Goal: Information Seeking & Learning: Learn about a topic

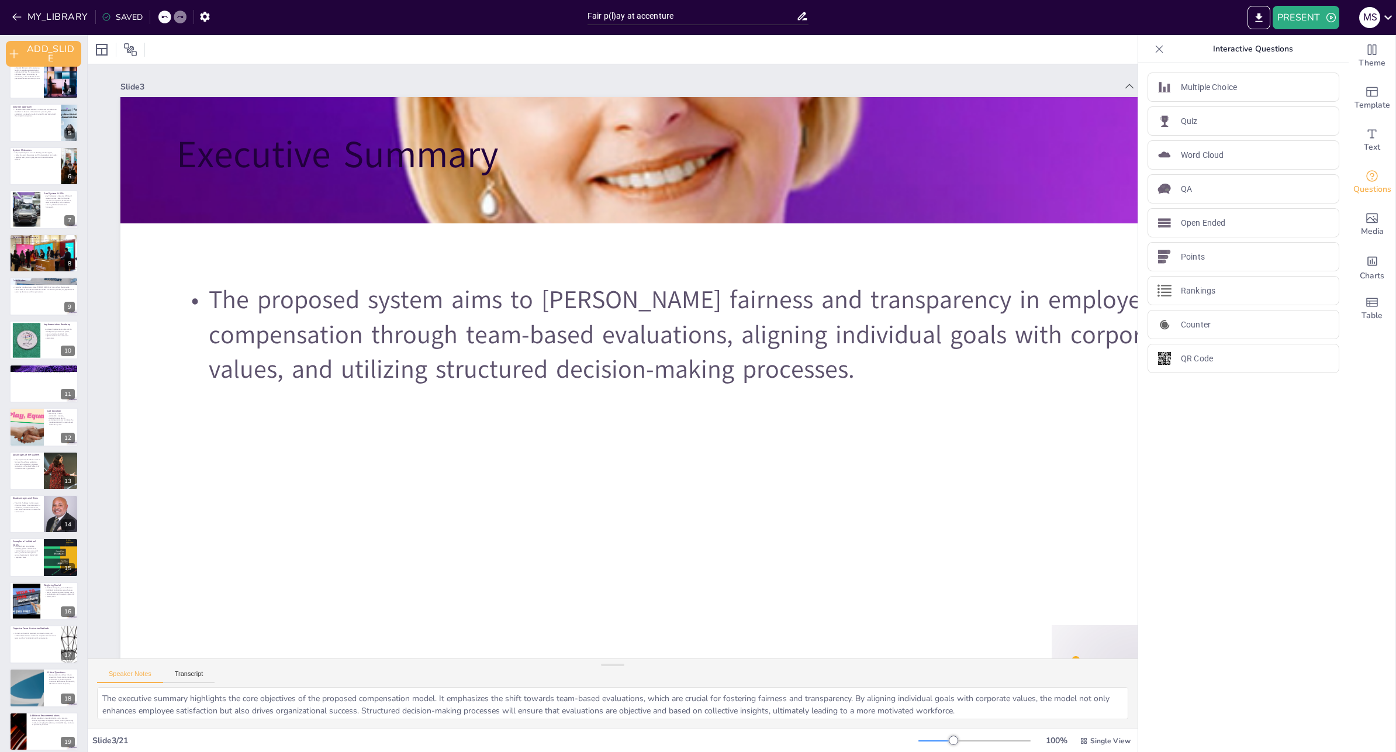
scroll to position [242, 0]
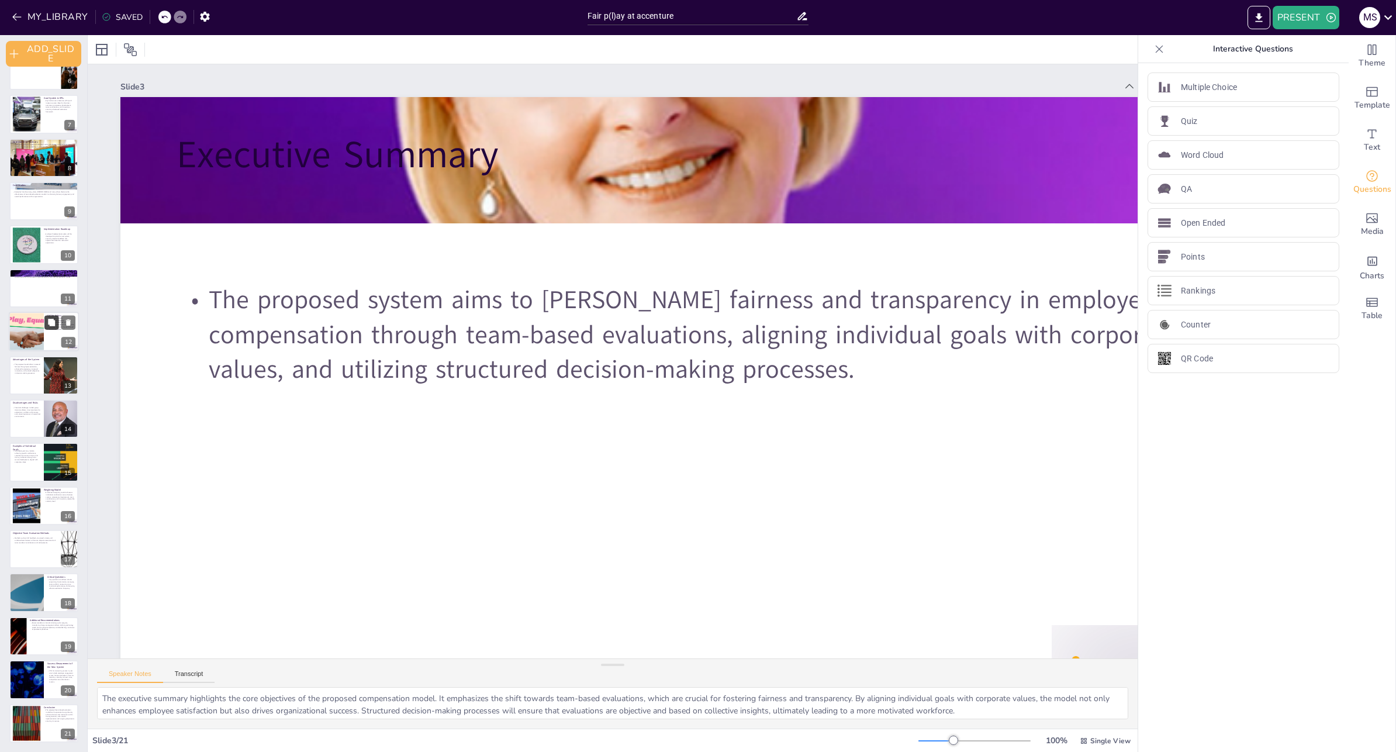
click at [55, 323] on icon at bounding box center [51, 323] width 8 height 8
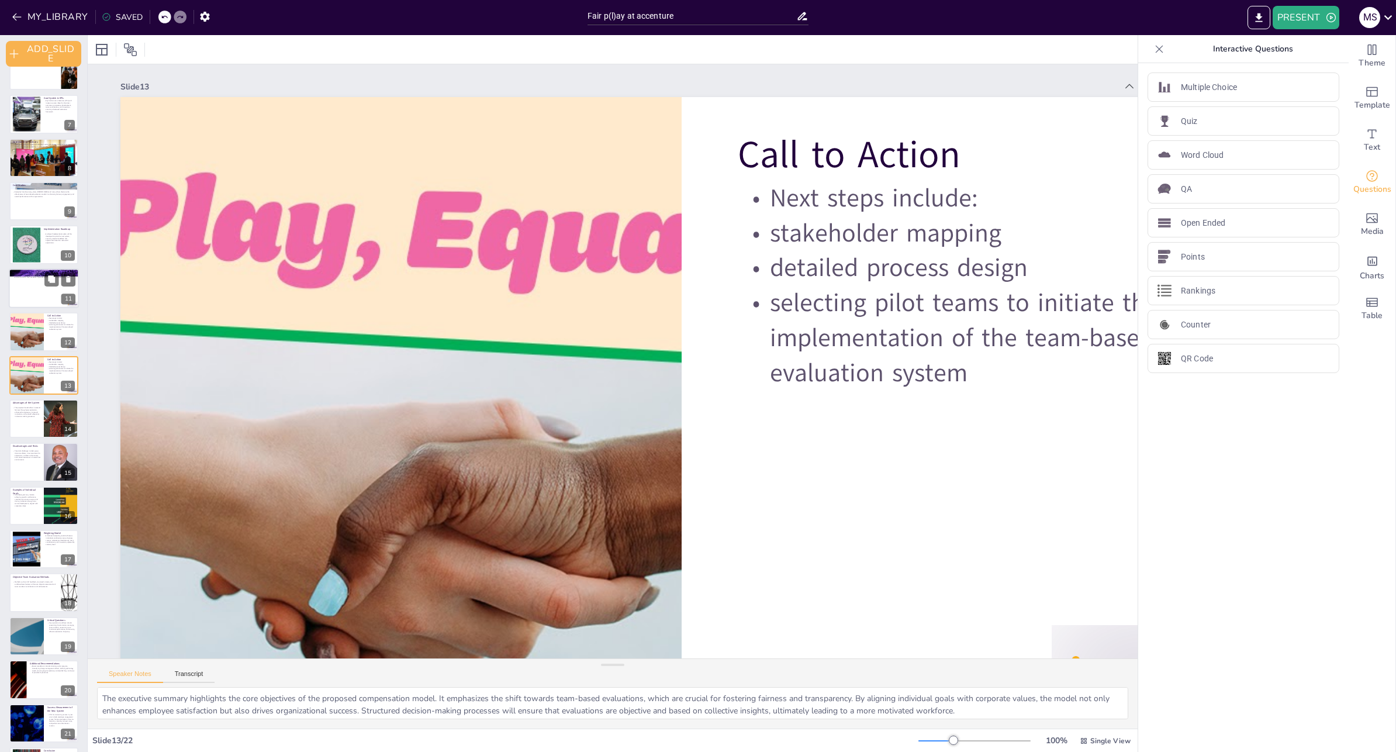
scroll to position [51, 0]
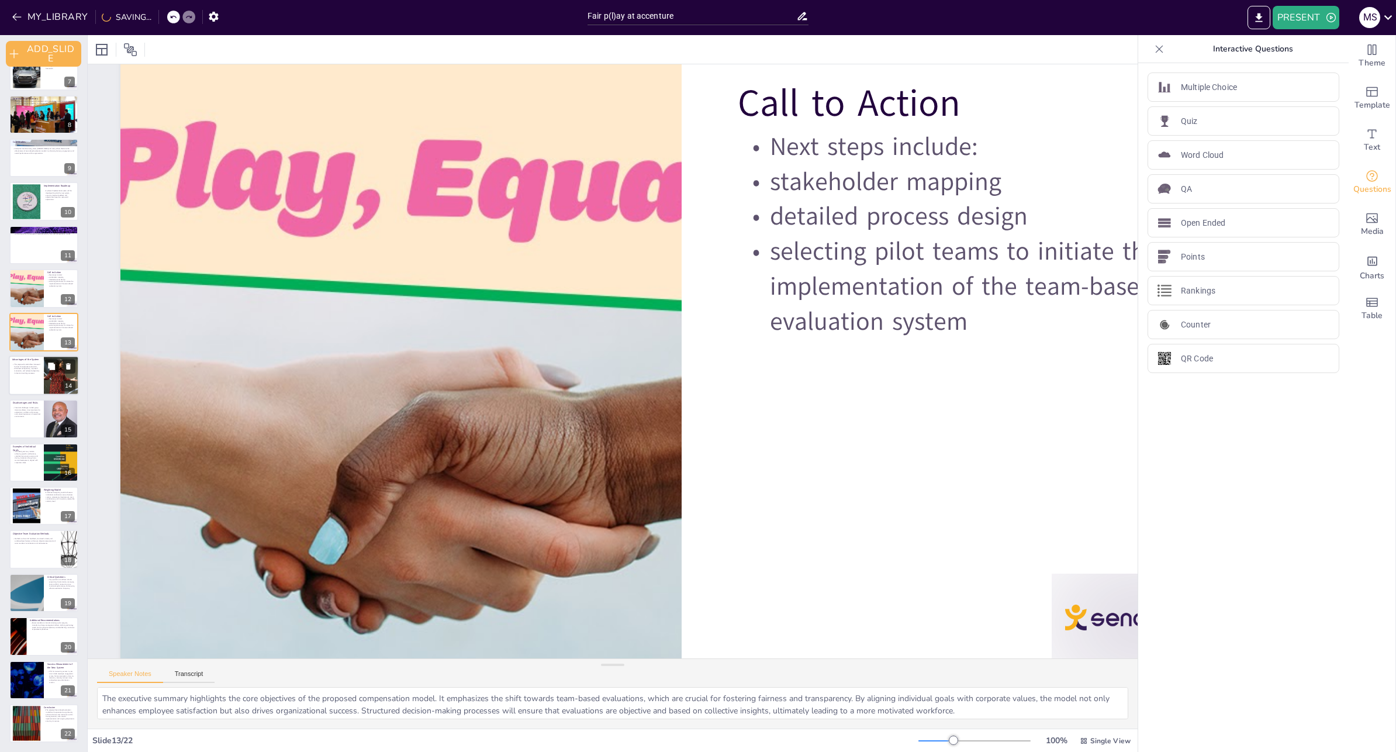
click at [44, 384] on div at bounding box center [62, 375] width 60 height 40
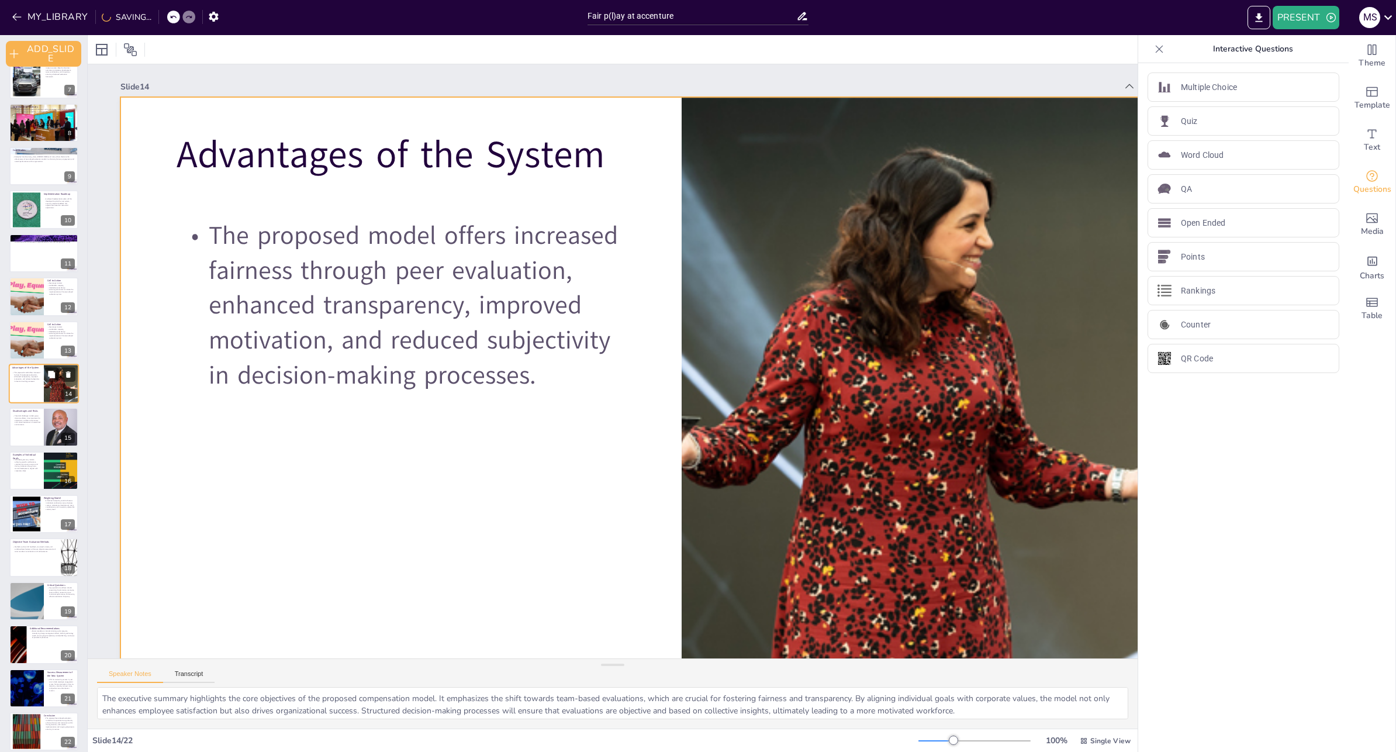
scroll to position [285, 0]
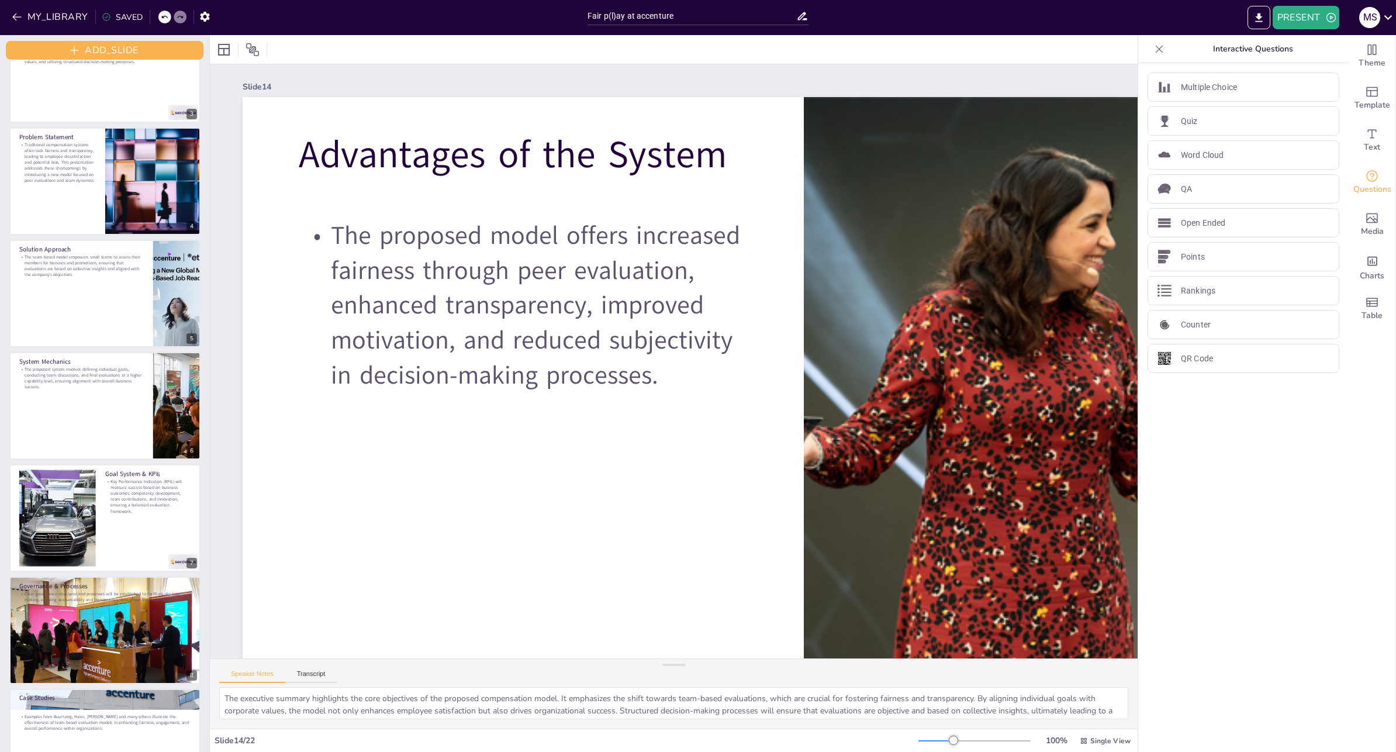
drag, startPoint x: 87, startPoint y: 398, endPoint x: 209, endPoint y: 395, distance: 122.2
click at [209, 395] on div at bounding box center [209, 393] width 5 height 717
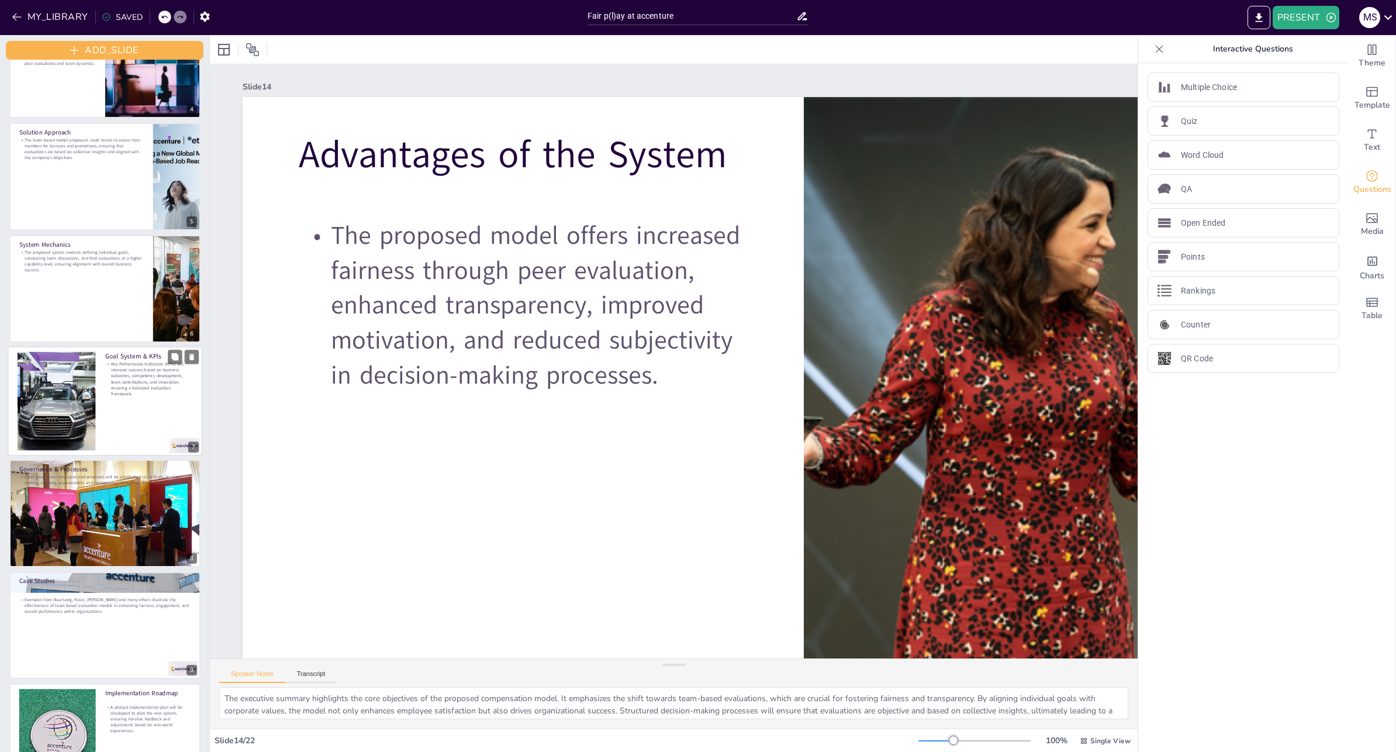
click at [108, 379] on p "Key Performance Indicators (KPIs) will measure success based on business outcom…" at bounding box center [149, 378] width 88 height 36
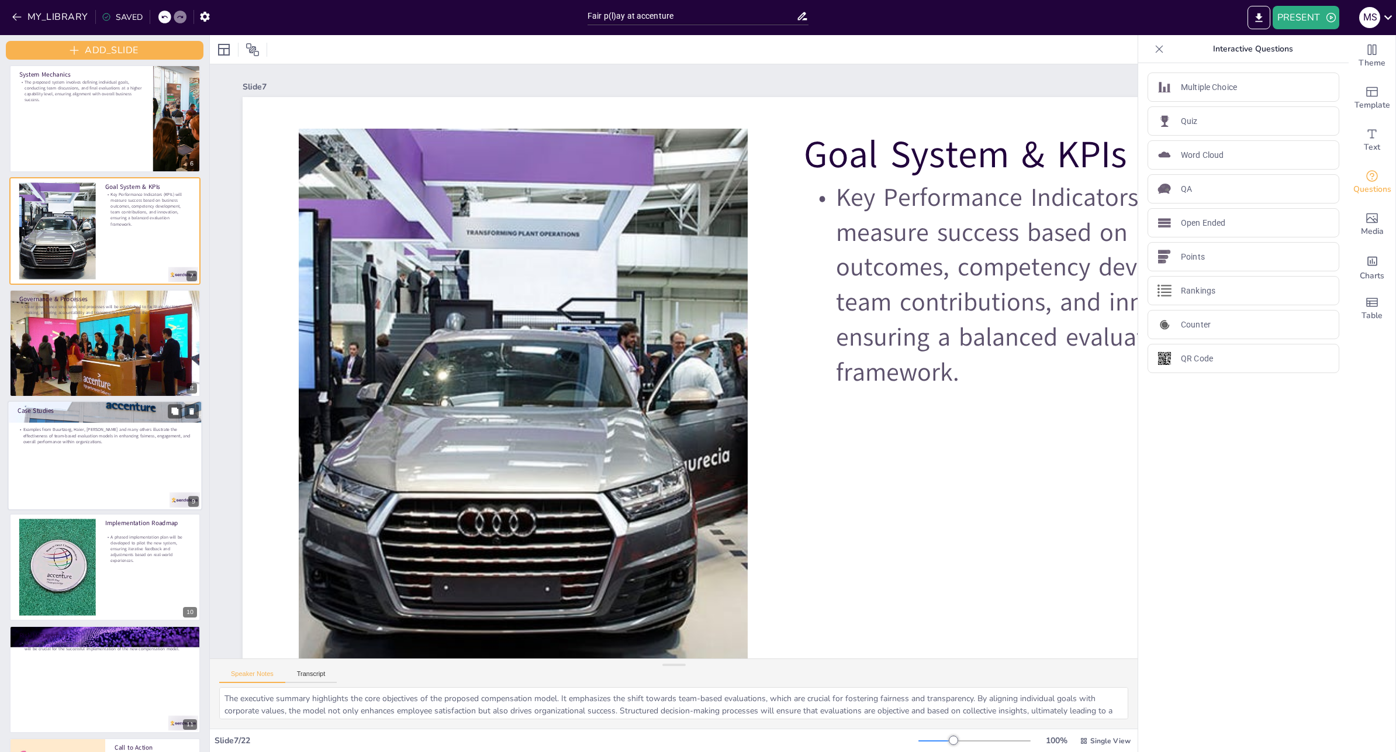
click at [116, 430] on p "Examples from Buurtzorg, Haier, [PERSON_NAME] and many others illustrate the ef…" at bounding box center [104, 435] width 175 height 18
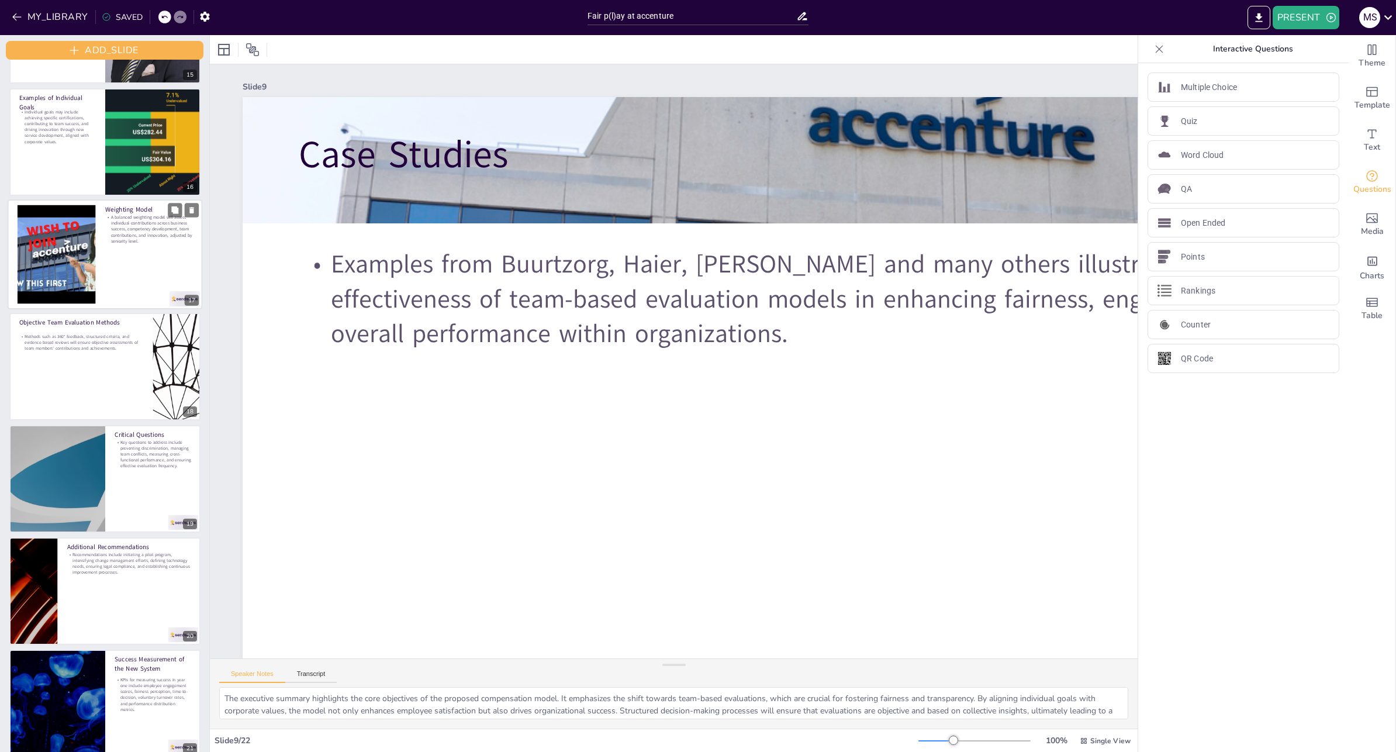
scroll to position [1790, 0]
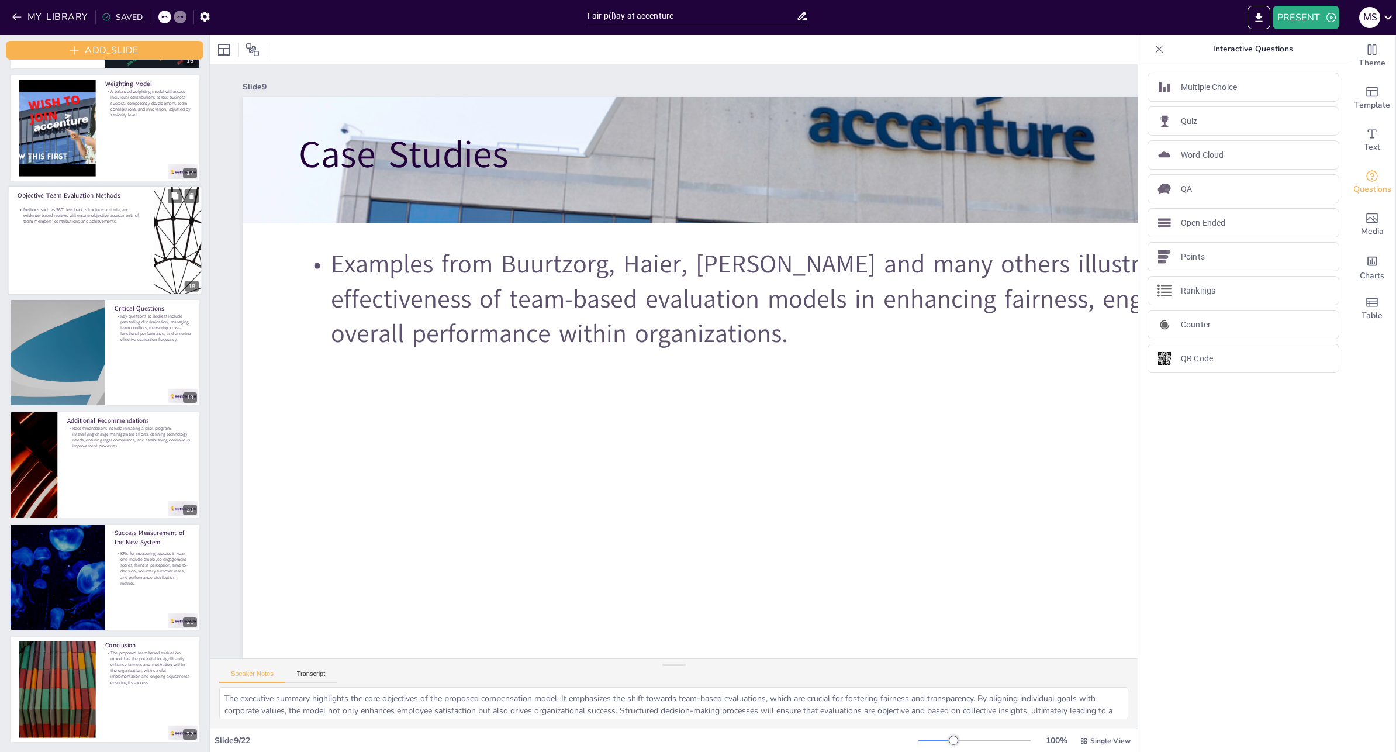
click at [107, 279] on div at bounding box center [105, 240] width 195 height 110
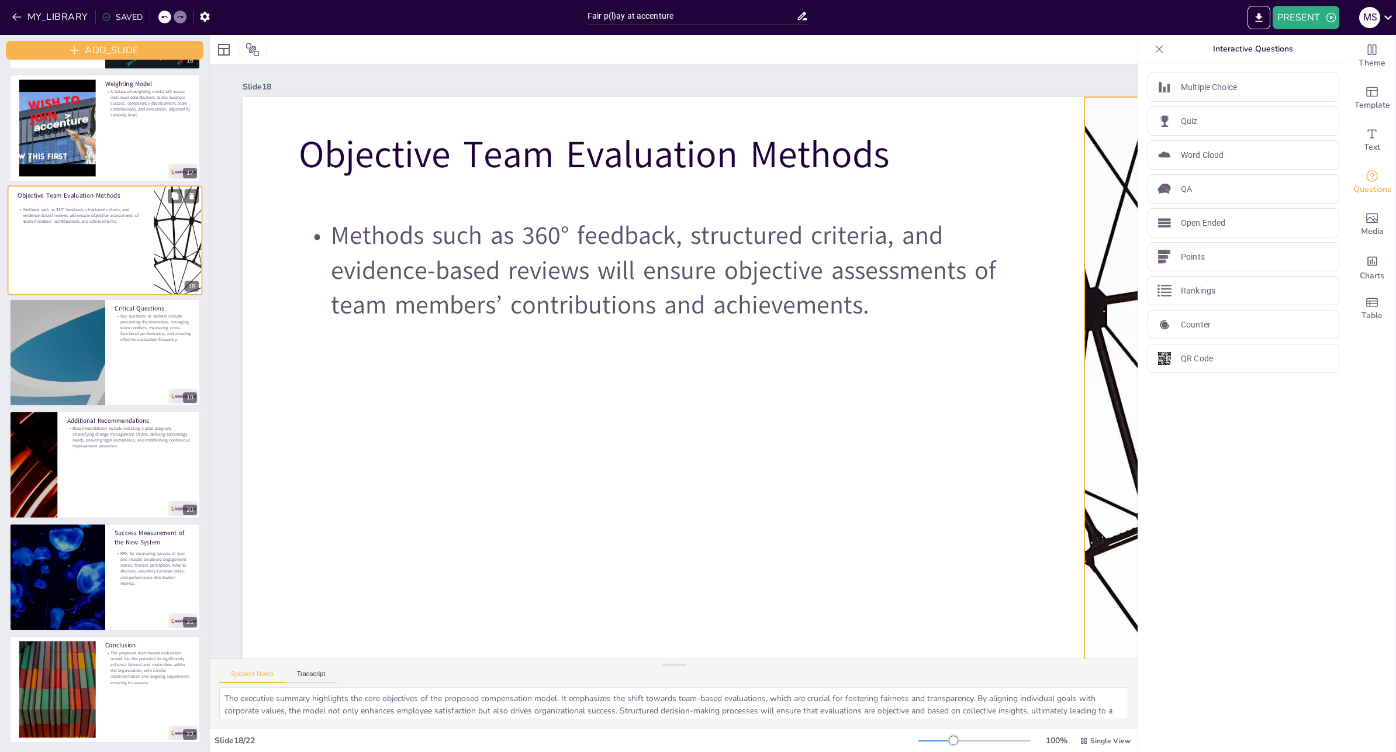
click at [188, 254] on div at bounding box center [178, 240] width 195 height 110
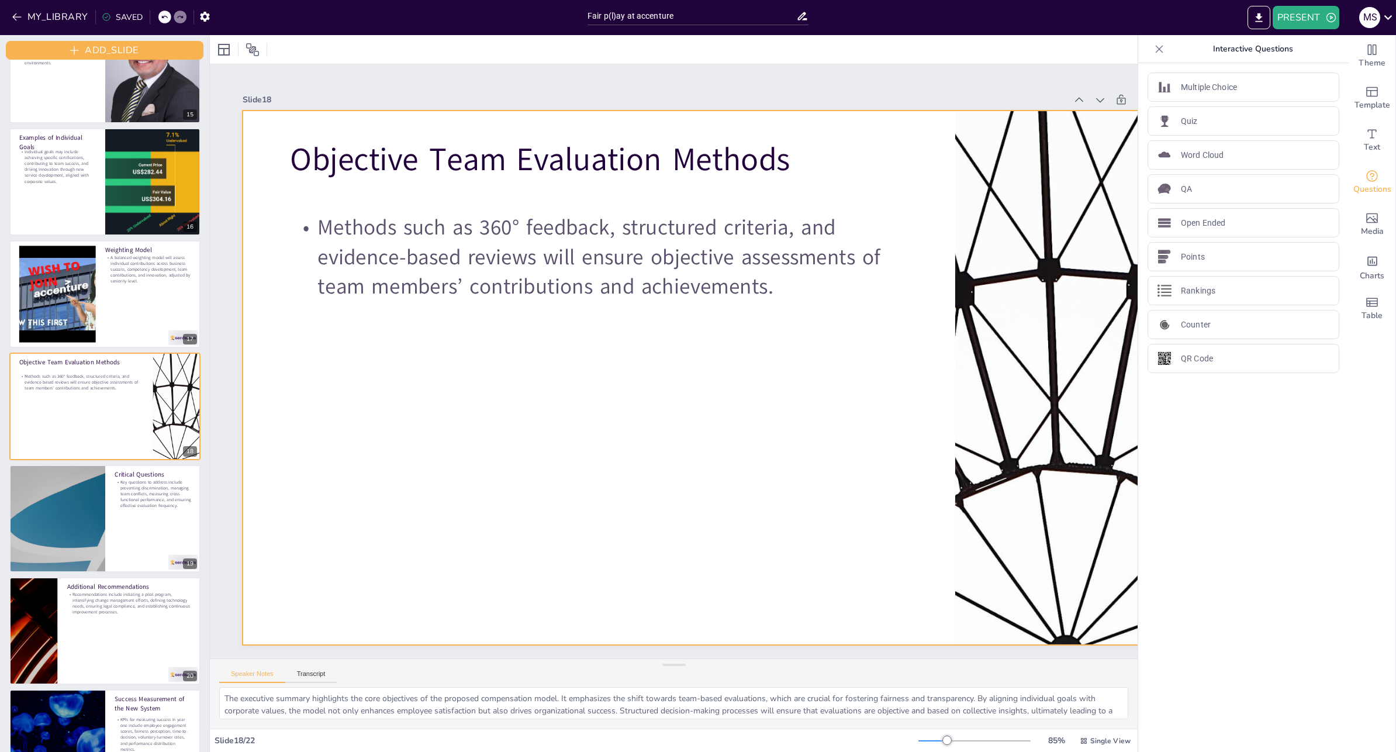
scroll to position [0, 0]
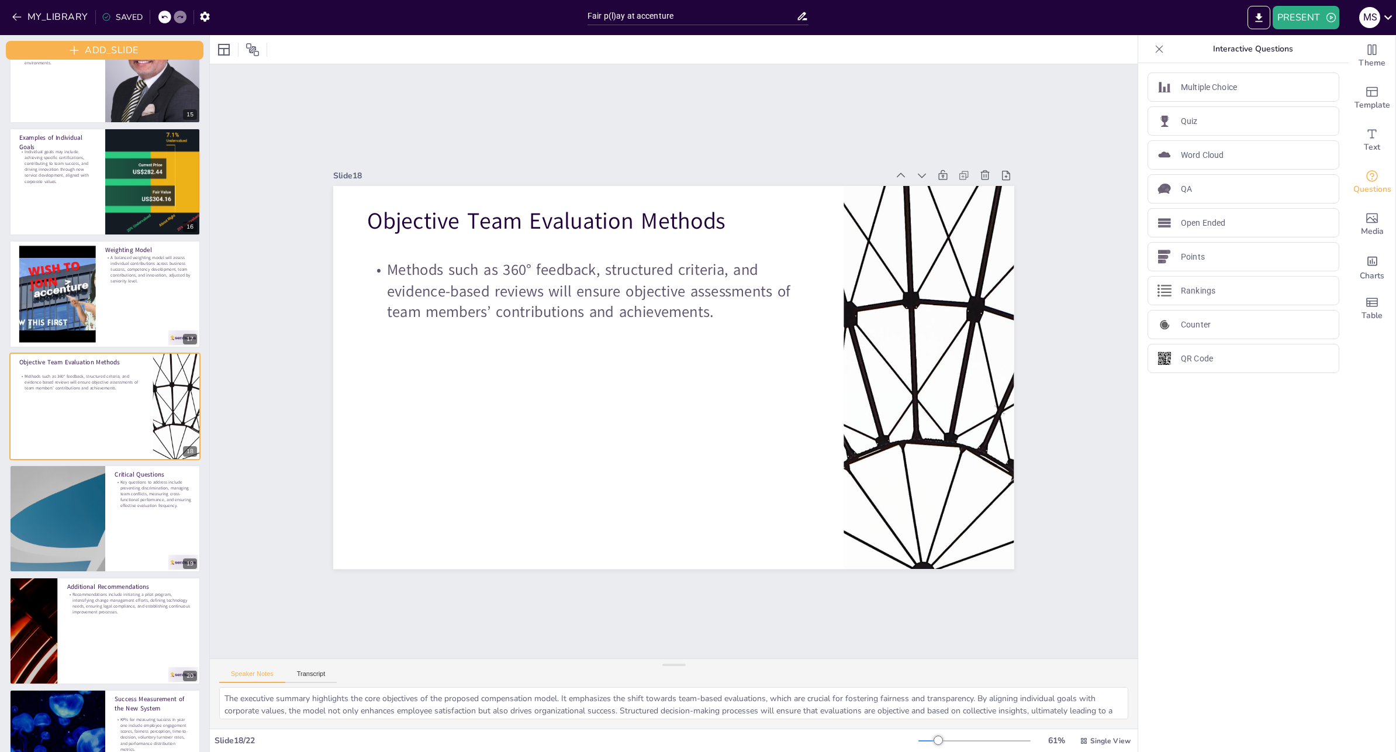
click at [300, 392] on div "Slide 1 Fair p(l)ay at Accenture This presentation outlines a proposed model fo…" at bounding box center [673, 361] width 746 height 416
click at [154, 476] on p "Critical Questions" at bounding box center [154, 473] width 78 height 9
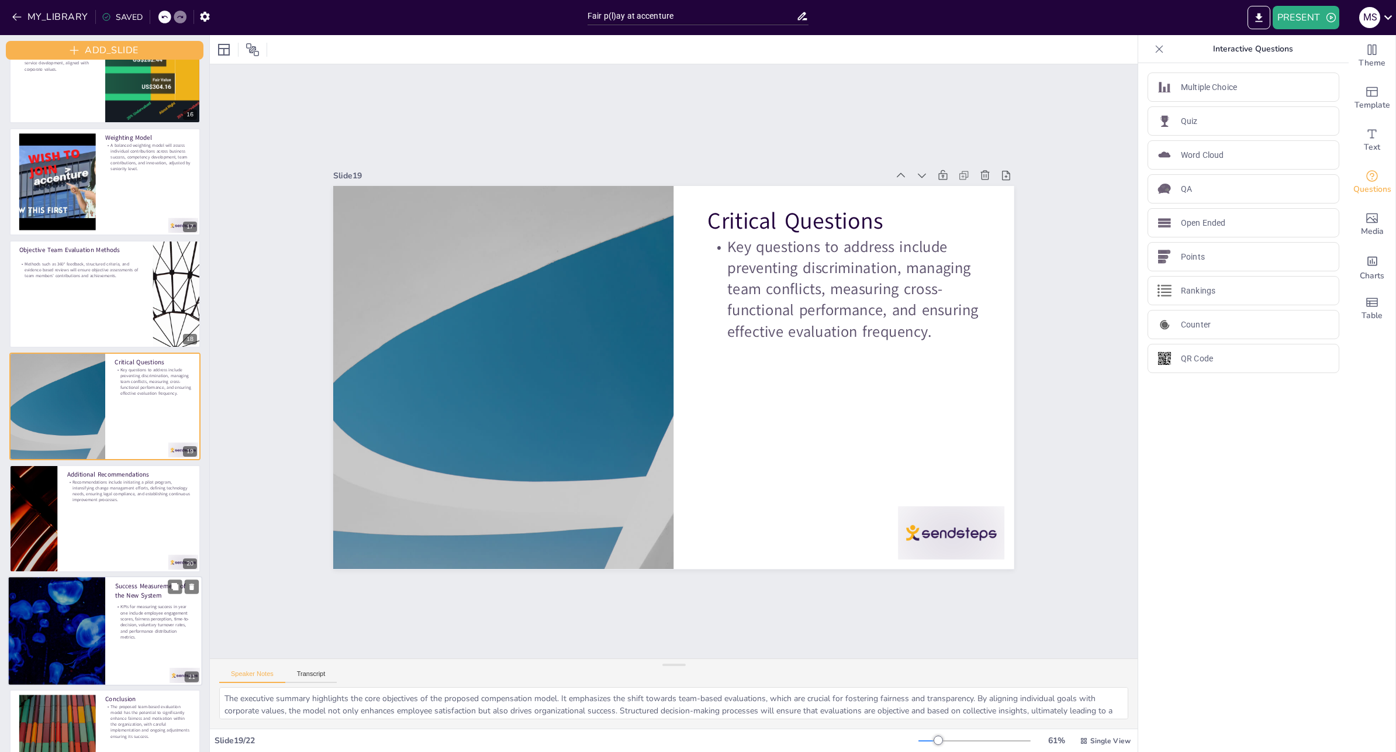
click at [132, 605] on p "KPIs for measuring success in year one include employee engagement scores, fair…" at bounding box center [154, 621] width 78 height 36
